Goal: Information Seeking & Learning: Learn about a topic

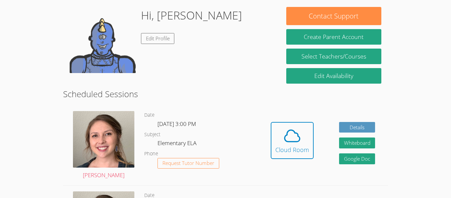
scroll to position [102, 0]
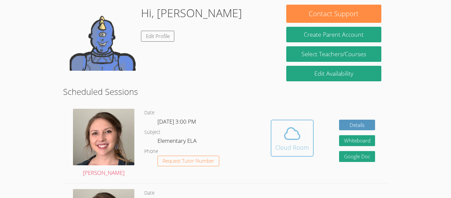
click at [305, 140] on span at bounding box center [292, 133] width 34 height 18
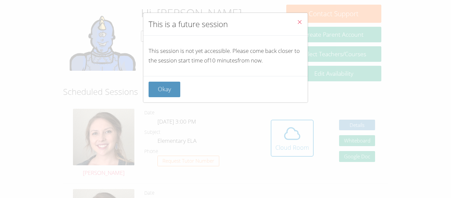
click at [301, 25] on span "Close" at bounding box center [300, 23] width 6 height 8
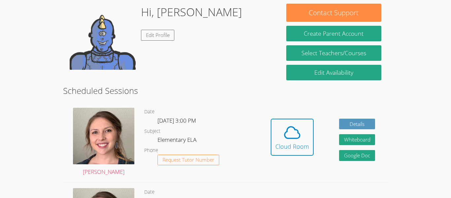
scroll to position [104, 0]
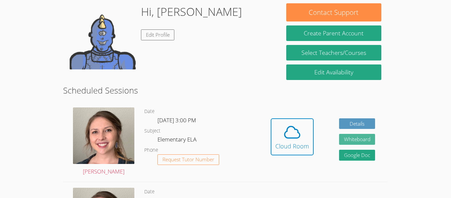
click at [366, 143] on button "Whiteboard" at bounding box center [357, 139] width 36 height 11
click at [367, 160] on link "Google Doc" at bounding box center [357, 155] width 36 height 11
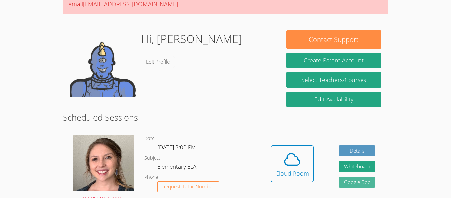
scroll to position [85, 0]
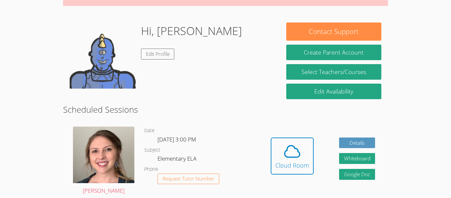
click at [114, 76] on img at bounding box center [103, 55] width 66 height 66
click at [159, 58] on link "Edit Profile" at bounding box center [158, 54] width 34 height 11
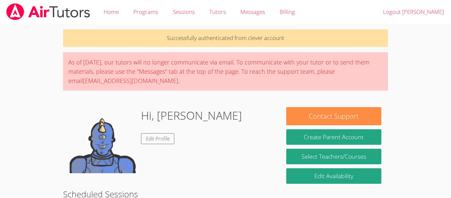
scroll to position [85, 0]
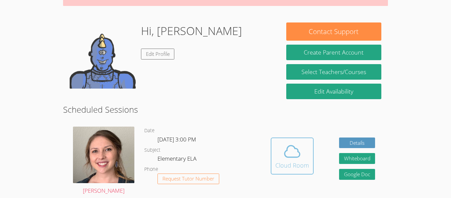
click at [301, 156] on icon at bounding box center [292, 151] width 18 height 18
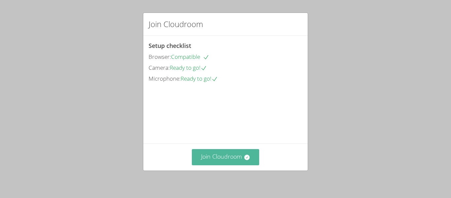
click at [240, 160] on button "Join Cloudroom" at bounding box center [226, 157] width 68 height 16
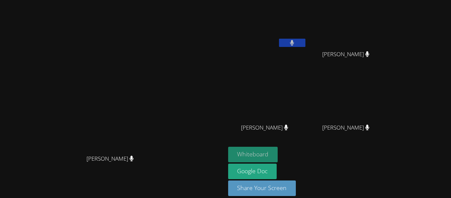
click at [278, 153] on button "Whiteboard" at bounding box center [253, 155] width 50 height 16
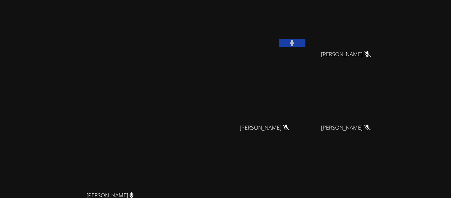
click at [306, 42] on button at bounding box center [292, 43] width 26 height 8
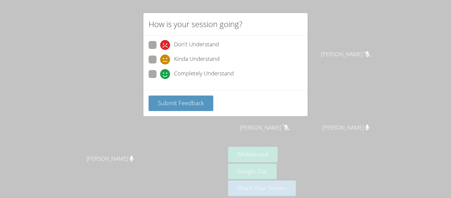
click at [157, 73] on label "Completely Understand" at bounding box center [191, 74] width 85 height 9
click at [160, 73] on input "Completely Understand" at bounding box center [163, 73] width 6 height 6
radio input "true"
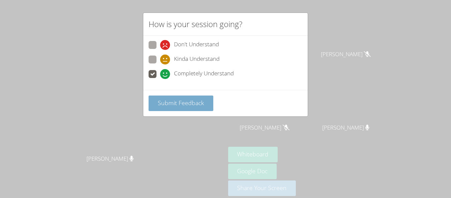
click at [181, 104] on span "Submit Feedback" at bounding box center [181, 103] width 46 height 8
click at [61, 132] on div "How is your session going? Don't Understand Kinda Understand Completely Underst…" at bounding box center [225, 99] width 451 height 198
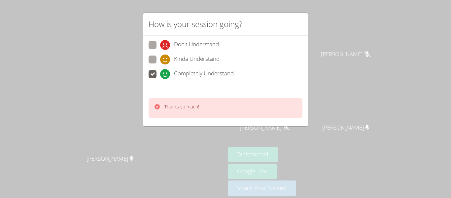
click at [195, 104] on p "Thanks so much!" at bounding box center [181, 106] width 35 height 7
click at [162, 107] on video at bounding box center [112, 89] width 99 height 124
